Goal: Find specific page/section: Find specific page/section

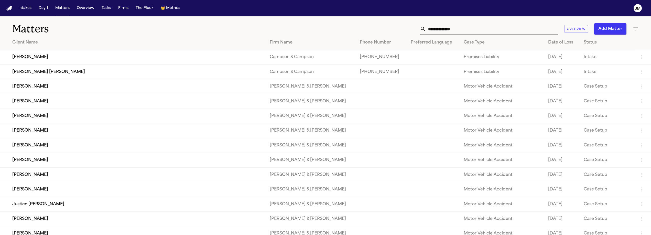
click at [452, 26] on input "text" at bounding box center [492, 28] width 132 height 11
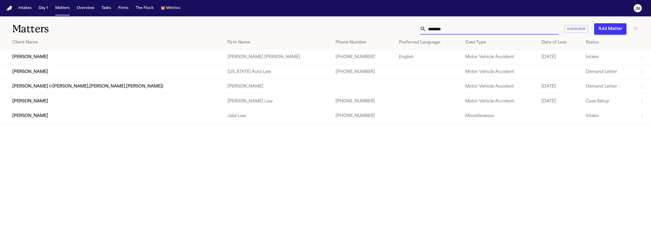
type input "********"
click at [84, 55] on td "[PERSON_NAME]" at bounding box center [112, 57] width 224 height 15
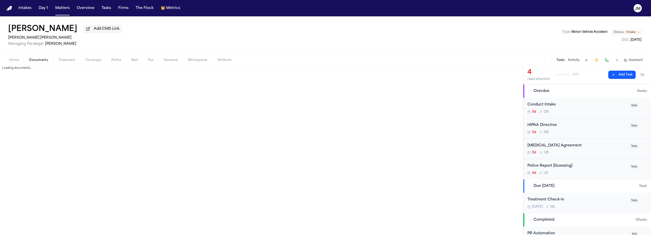
click at [41, 59] on span "Documents" at bounding box center [38, 60] width 19 height 4
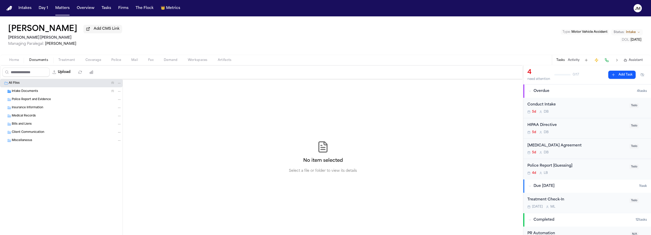
click at [28, 92] on span "Intake Documents" at bounding box center [25, 91] width 26 height 4
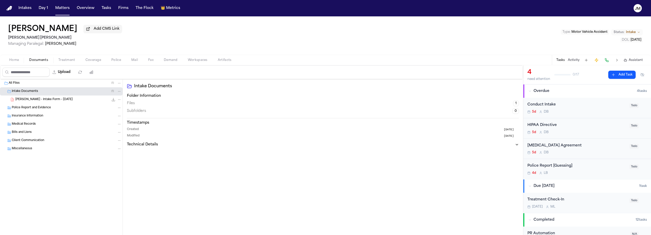
click at [31, 99] on span "[PERSON_NAME] - Intake Form - [DATE]" at bounding box center [43, 100] width 57 height 4
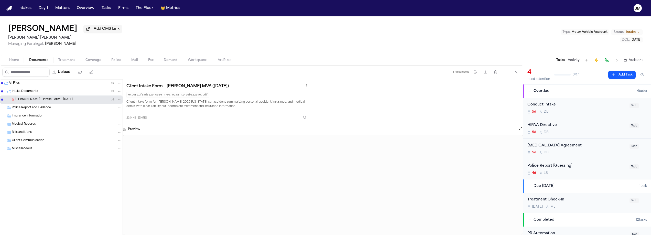
click at [520, 130] on button "Open preview" at bounding box center [520, 128] width 5 height 5
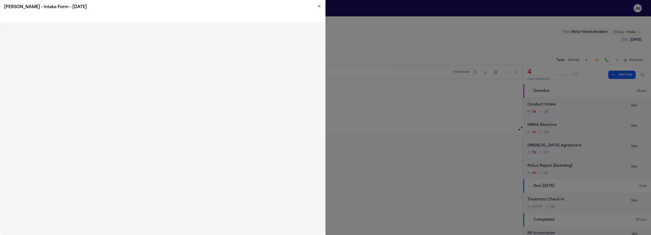
click at [320, 5] on icon "button" at bounding box center [319, 6] width 4 height 4
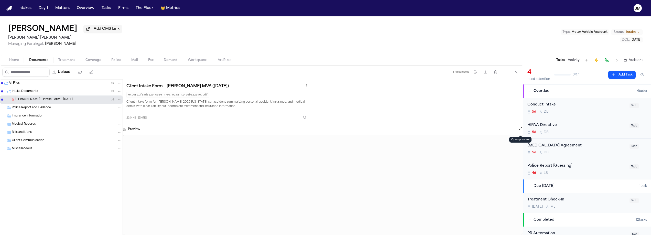
click at [93, 59] on span "Coverage" at bounding box center [94, 60] width 16 height 4
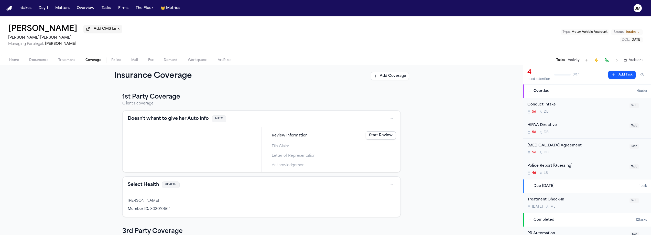
click at [35, 62] on span "Documents" at bounding box center [38, 60] width 19 height 4
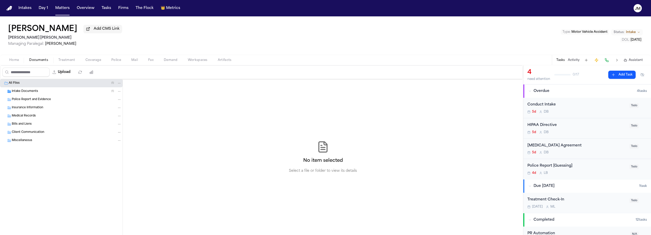
click at [22, 94] on span "Intake Documents" at bounding box center [25, 91] width 26 height 4
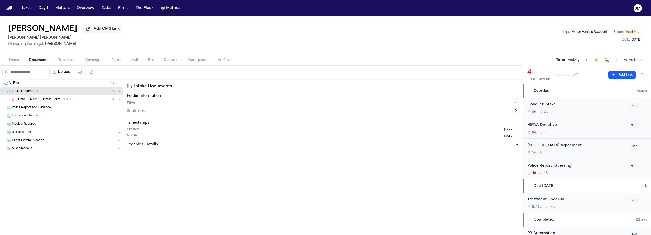
click at [24, 101] on span "[PERSON_NAME] - Intake Form - [DATE]" at bounding box center [43, 100] width 57 height 4
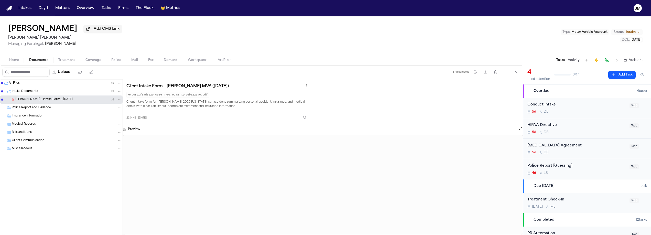
click at [522, 131] on button "Open preview" at bounding box center [520, 128] width 5 height 5
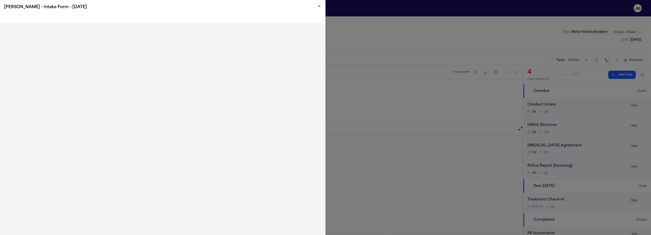
click at [318, 5] on icon "button" at bounding box center [319, 6] width 2 height 2
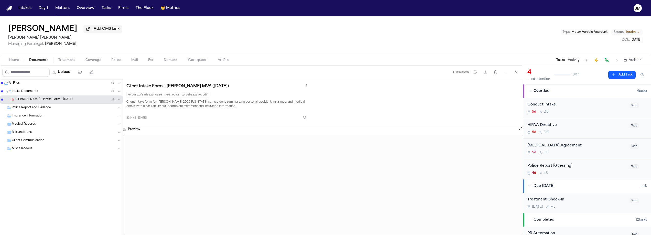
click at [151, 39] on div "[PERSON_NAME] Add CMS Link [PERSON_NAME] [PERSON_NAME] Managing Paralegal: [PER…" at bounding box center [325, 35] width 651 height 38
